Goal: Task Accomplishment & Management: Manage account settings

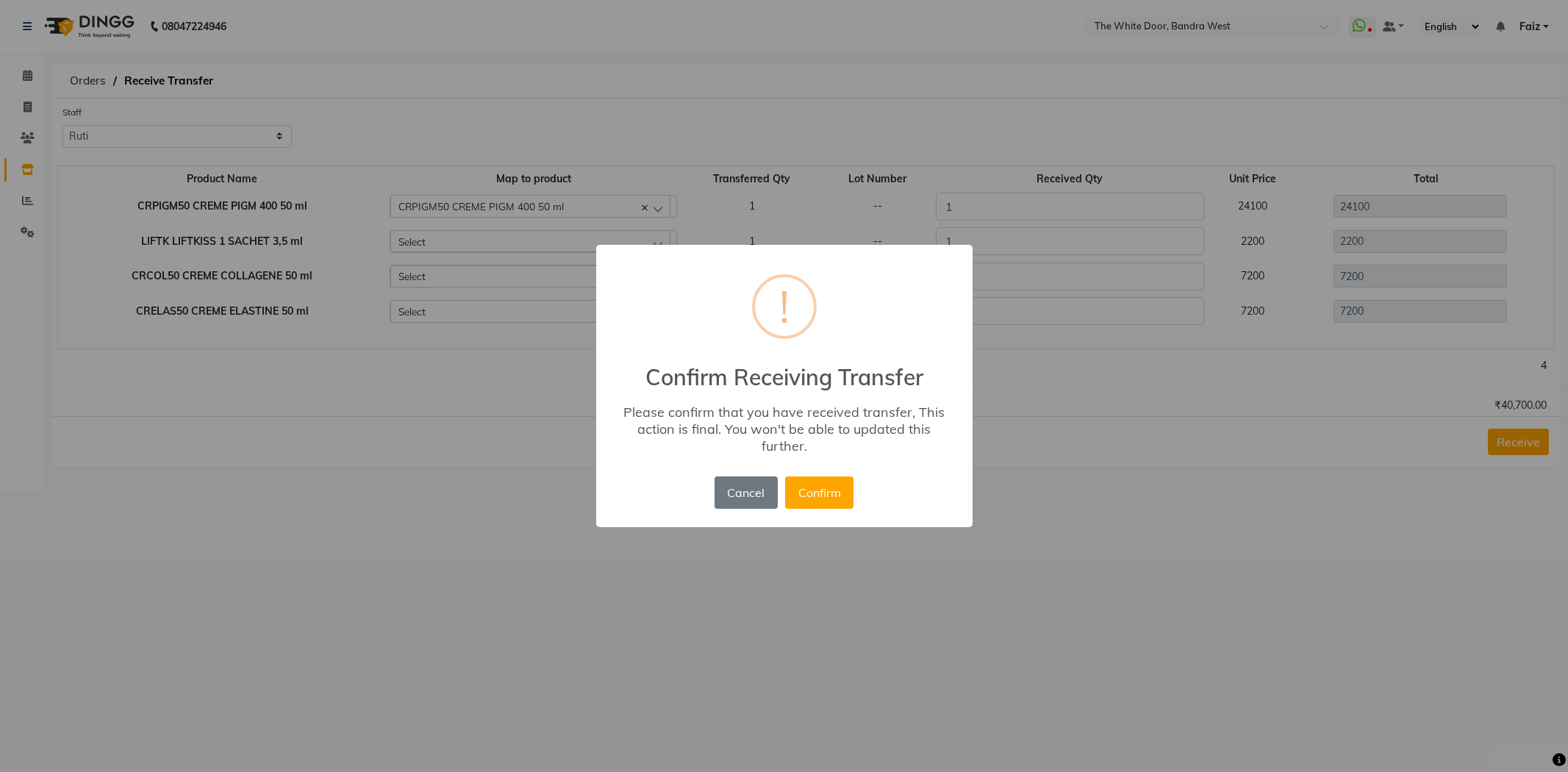
select select "21646"
click at [814, 504] on button "Confirm" at bounding box center [819, 493] width 69 height 33
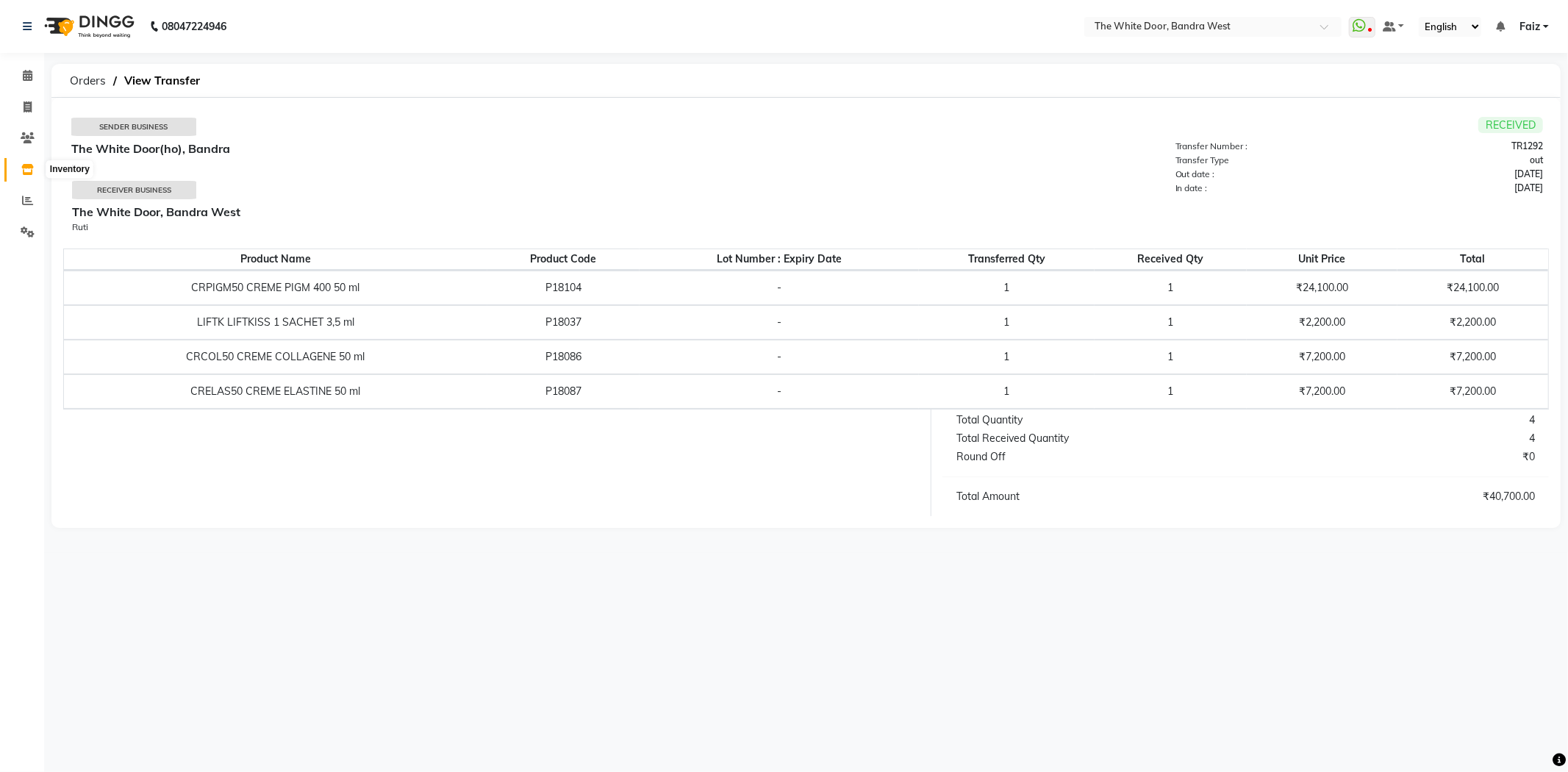
click at [18, 169] on span at bounding box center [27, 171] width 26 height 17
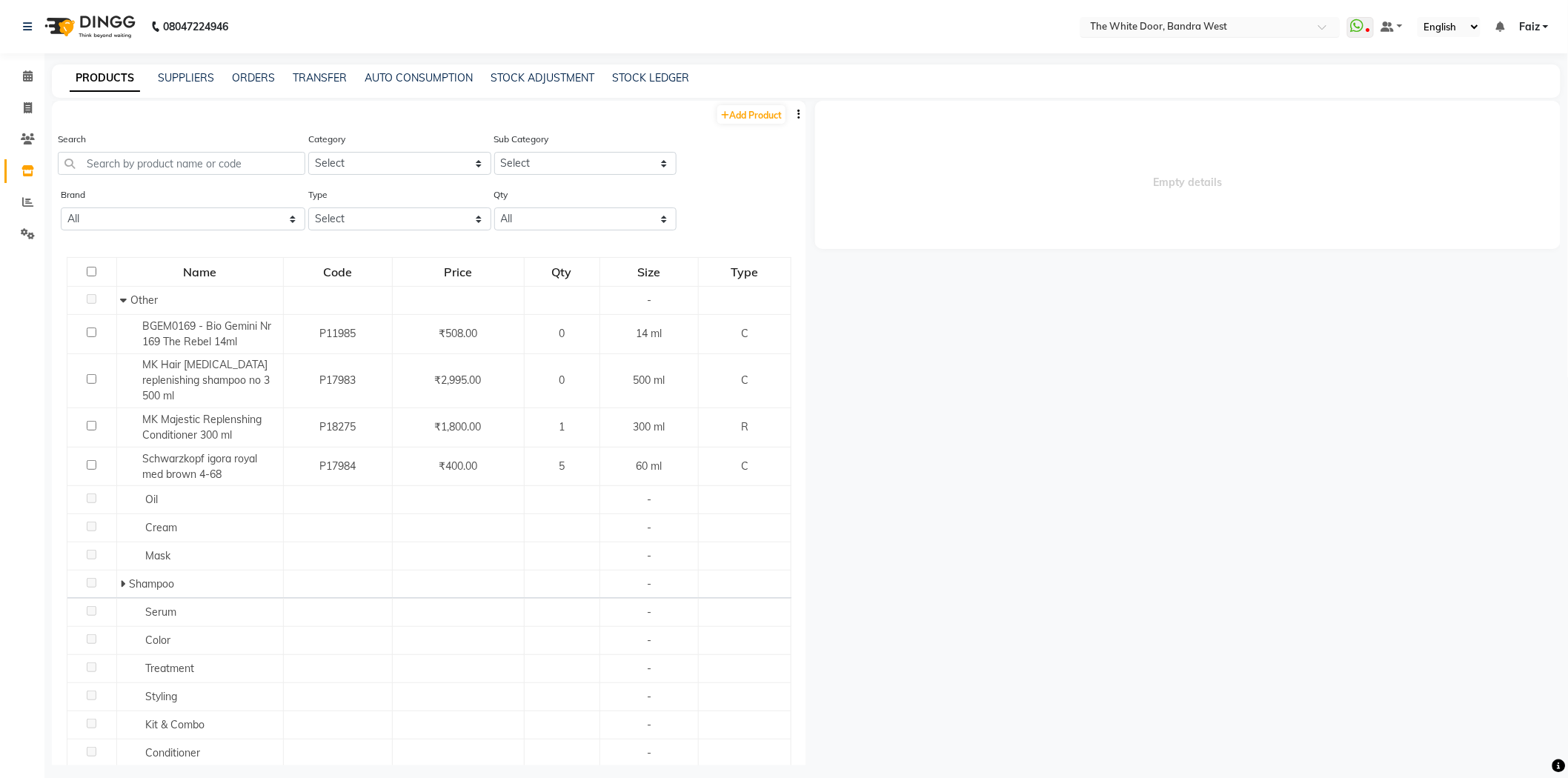
click at [1160, 24] on input "text" at bounding box center [1195, 27] width 215 height 15
click at [1153, 47] on span "The White Door(ho), Bandra" at bounding box center [1153, 49] width 129 height 12
